Goal: Navigation & Orientation: Find specific page/section

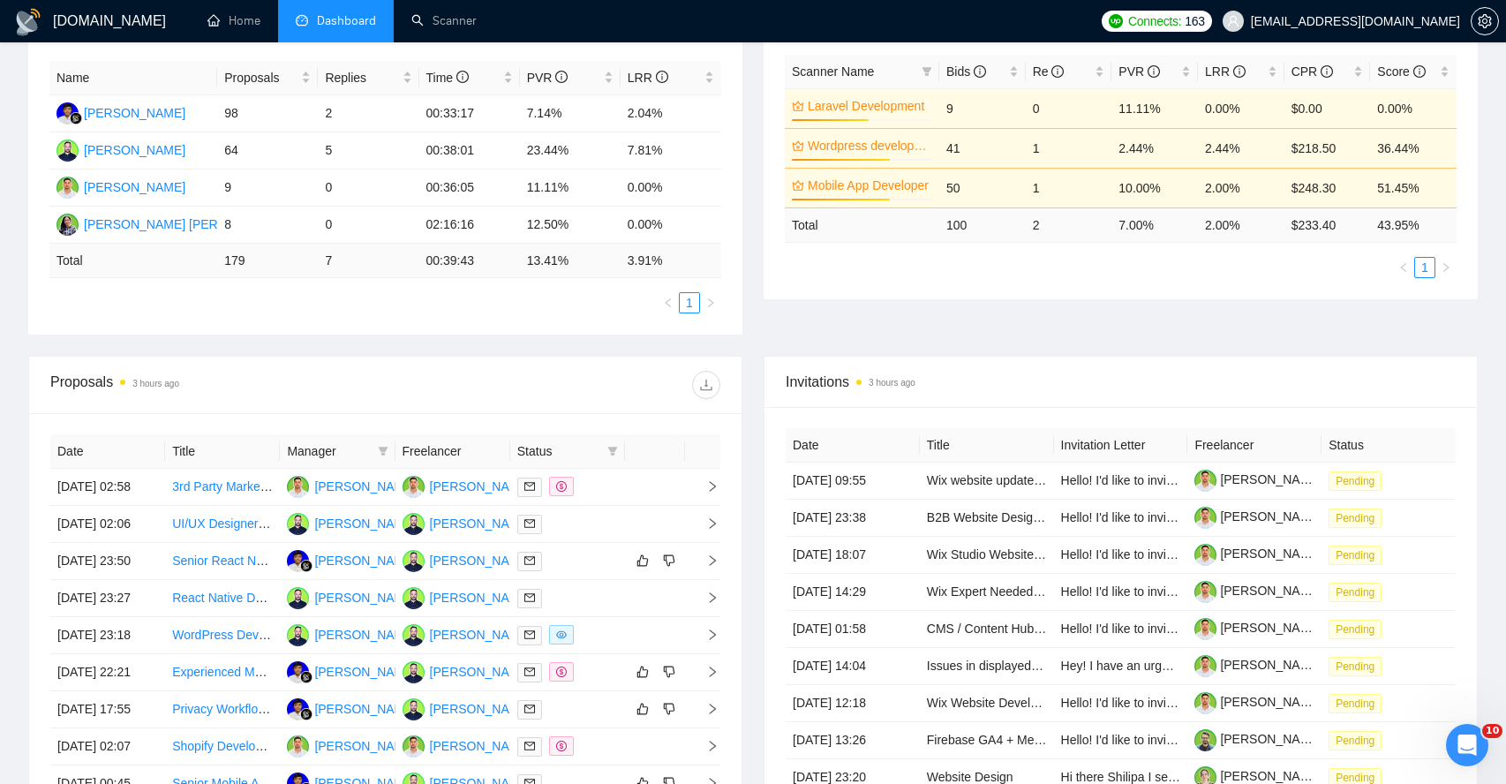
scroll to position [404, 0]
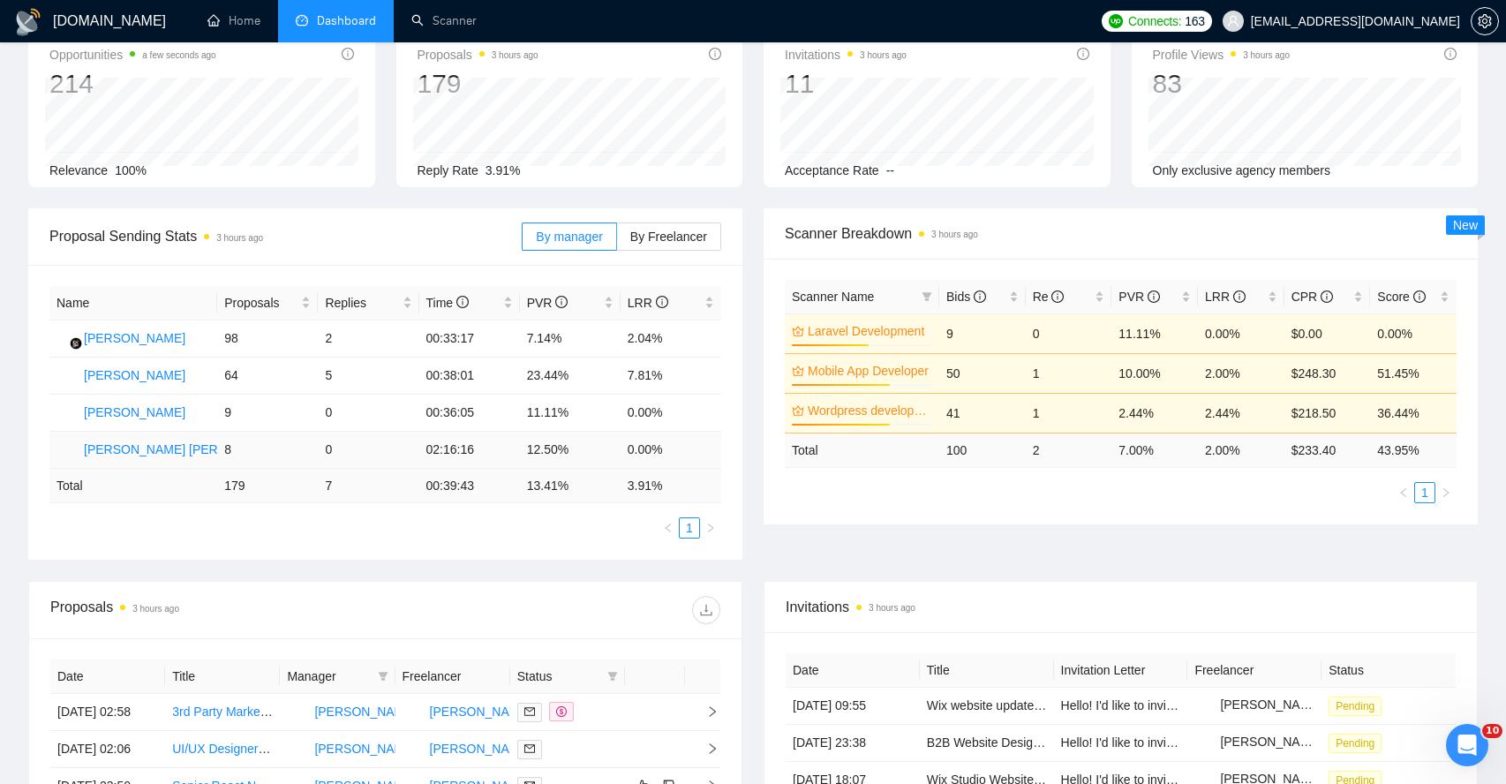
scroll to position [92, 0]
